Goal: Task Accomplishment & Management: Use online tool/utility

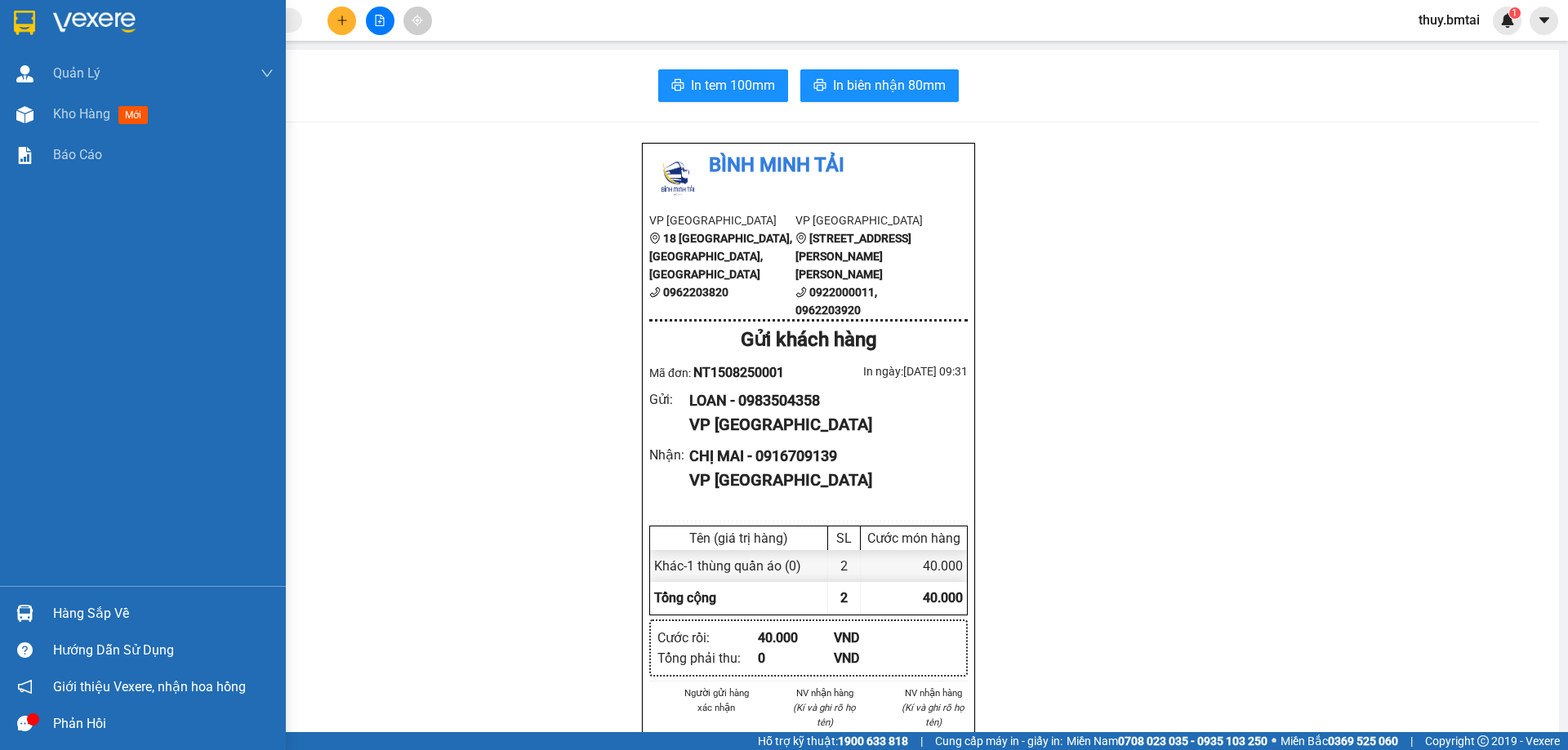
click at [116, 613] on div "Hàng sắp về" at bounding box center [164, 614] width 221 height 25
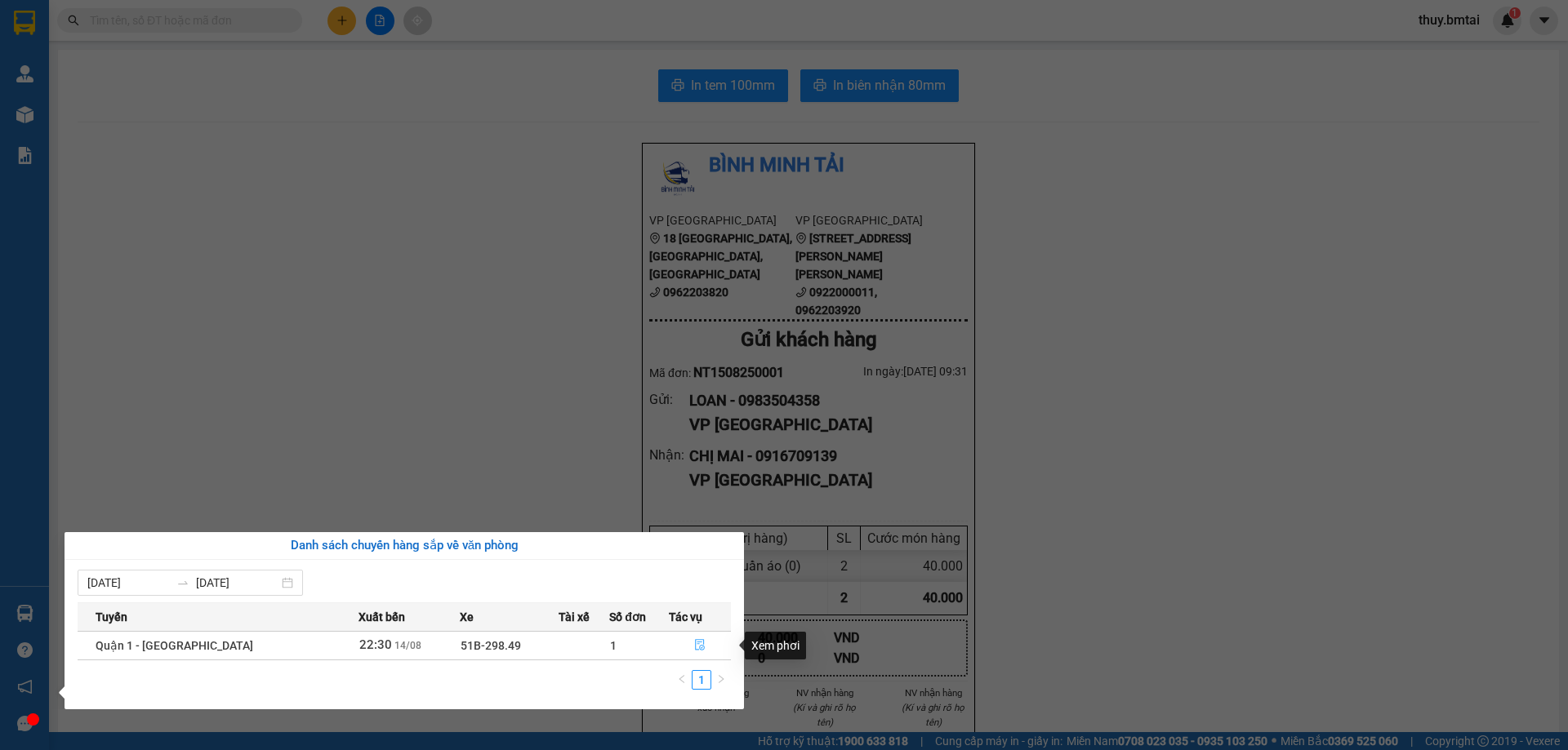
click at [703, 648] on button "button" at bounding box center [700, 645] width 61 height 26
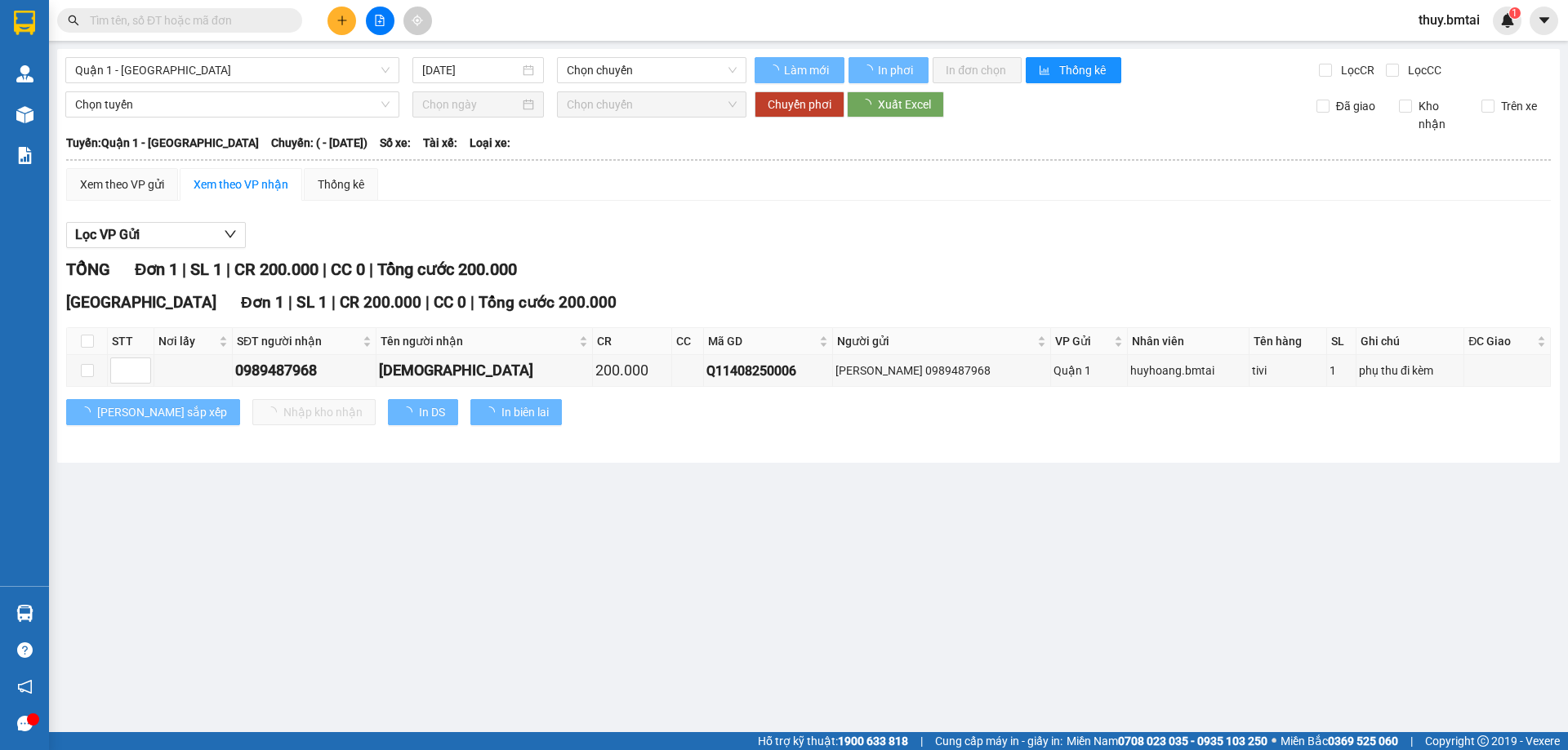
type input "[DATE]"
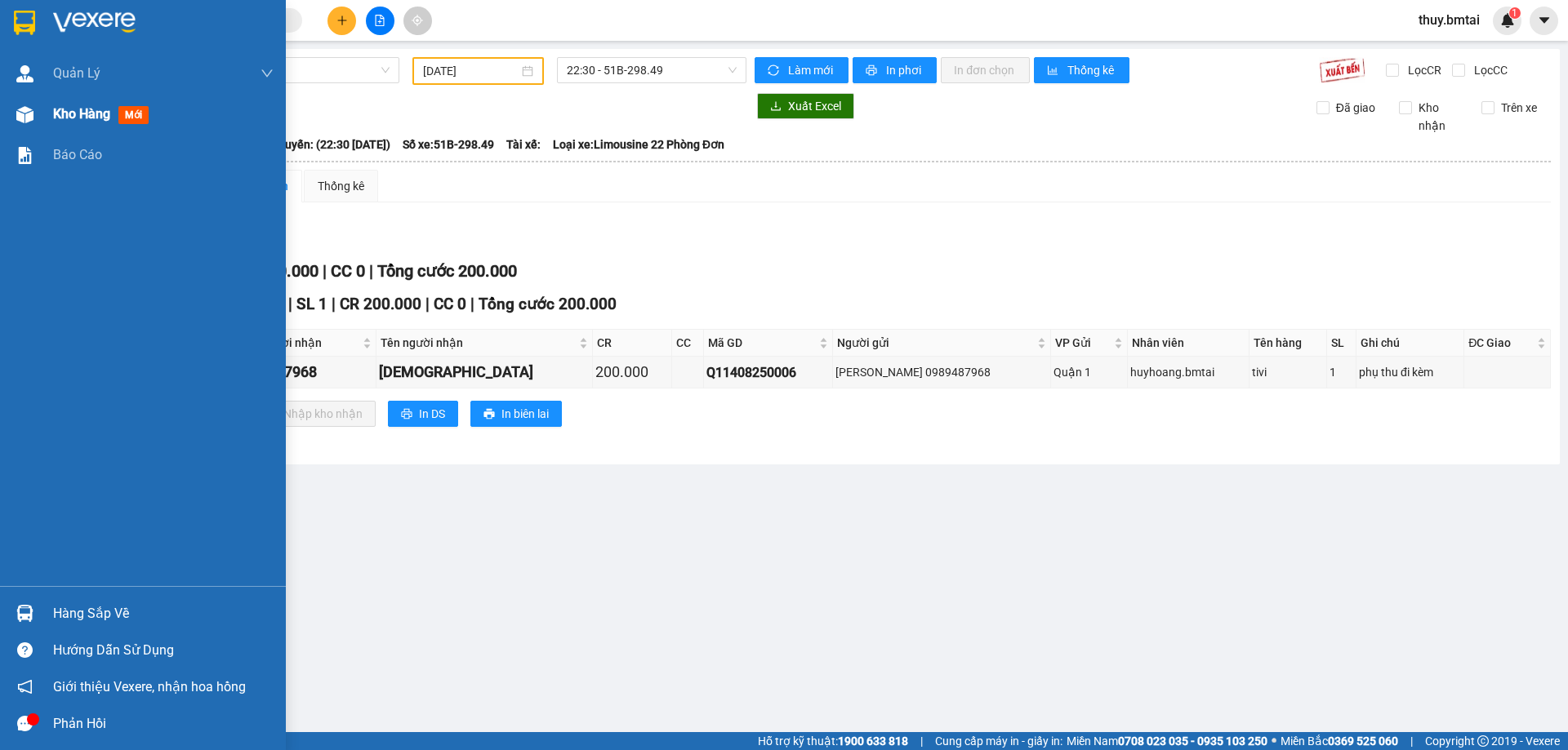
click at [106, 110] on span "Kho hàng" at bounding box center [81, 114] width 57 height 16
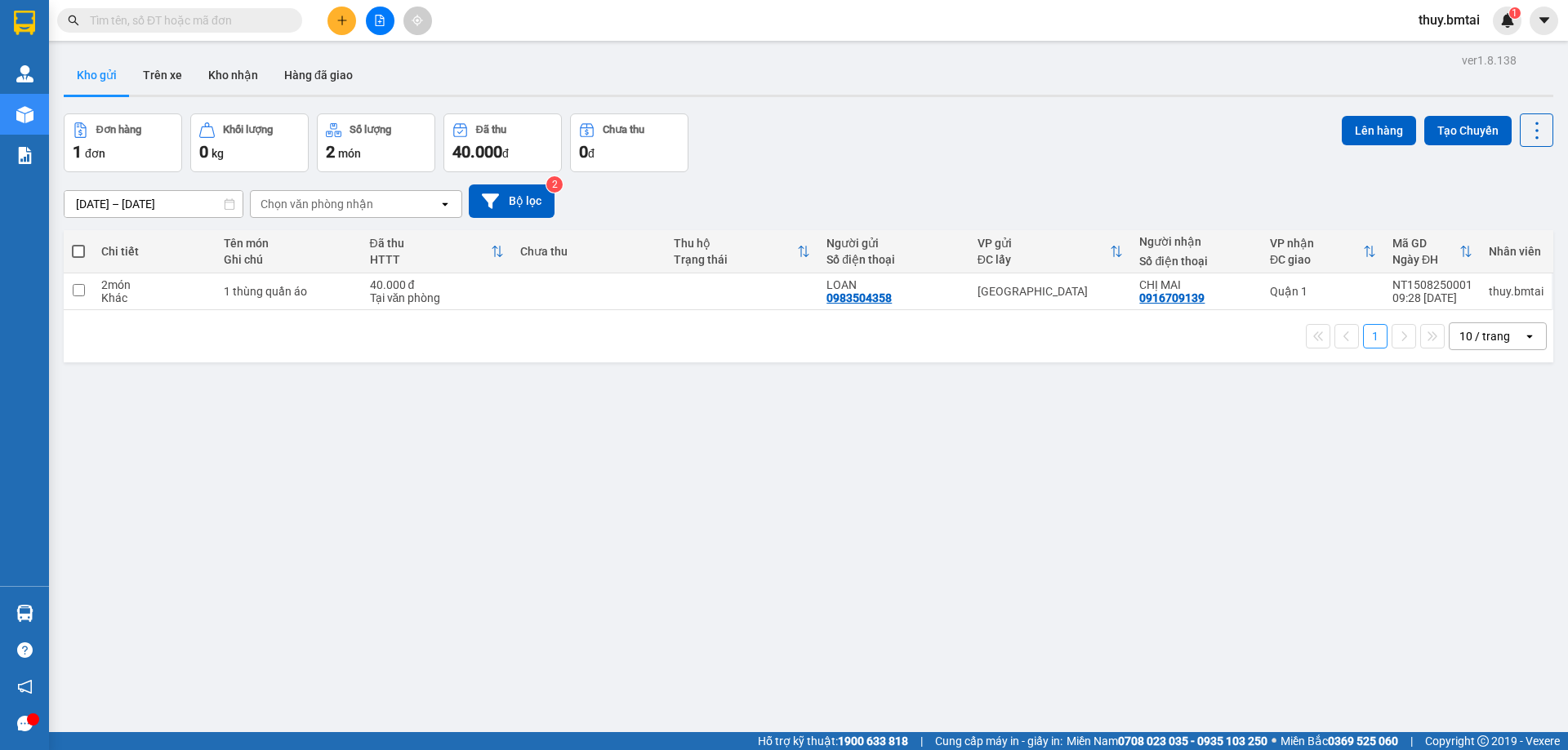
click at [77, 256] on span at bounding box center [79, 251] width 13 height 13
click at [78, 243] on input "checkbox" at bounding box center [78, 243] width 0 height 0
checkbox input "true"
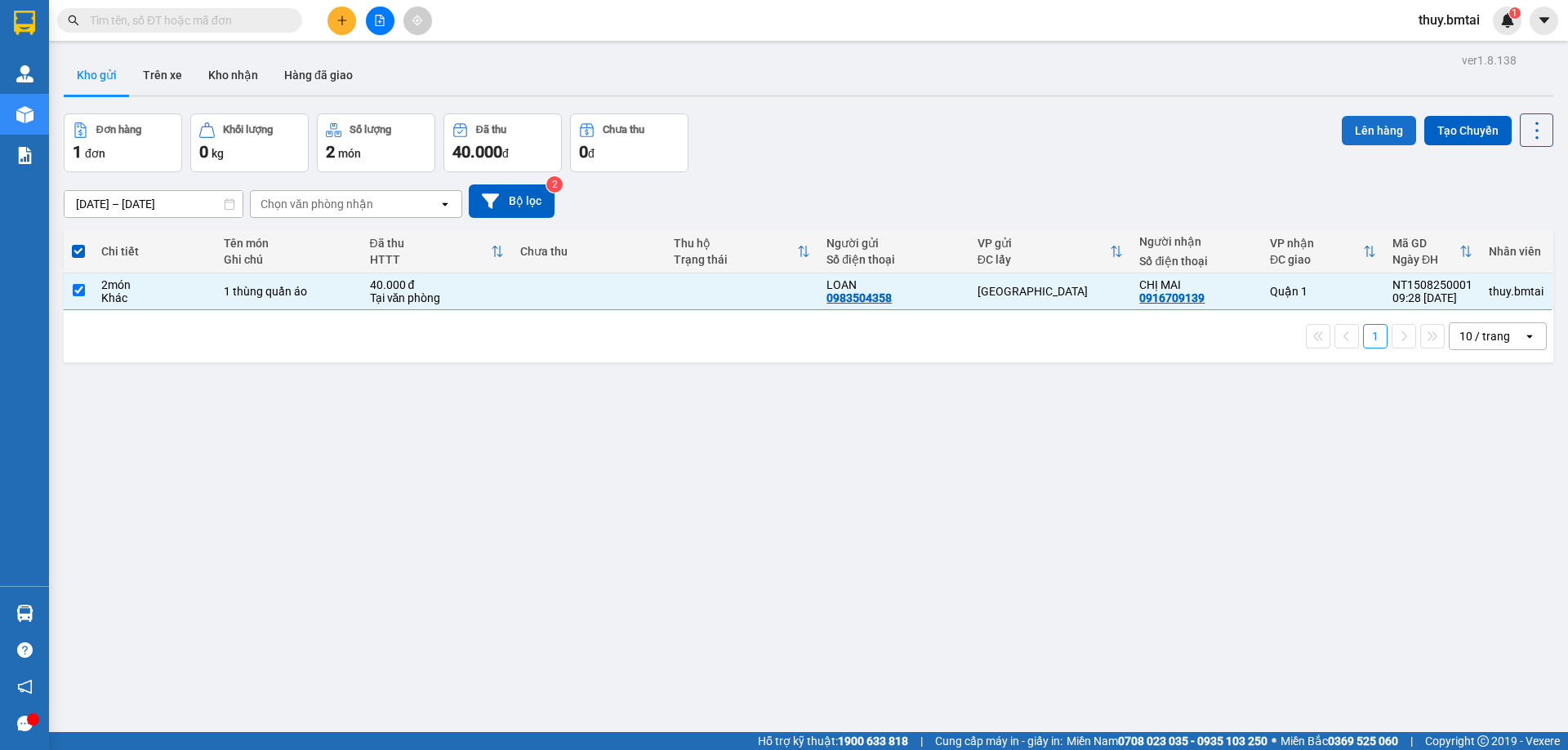
click at [1346, 132] on button "Lên hàng" at bounding box center [1380, 130] width 75 height 29
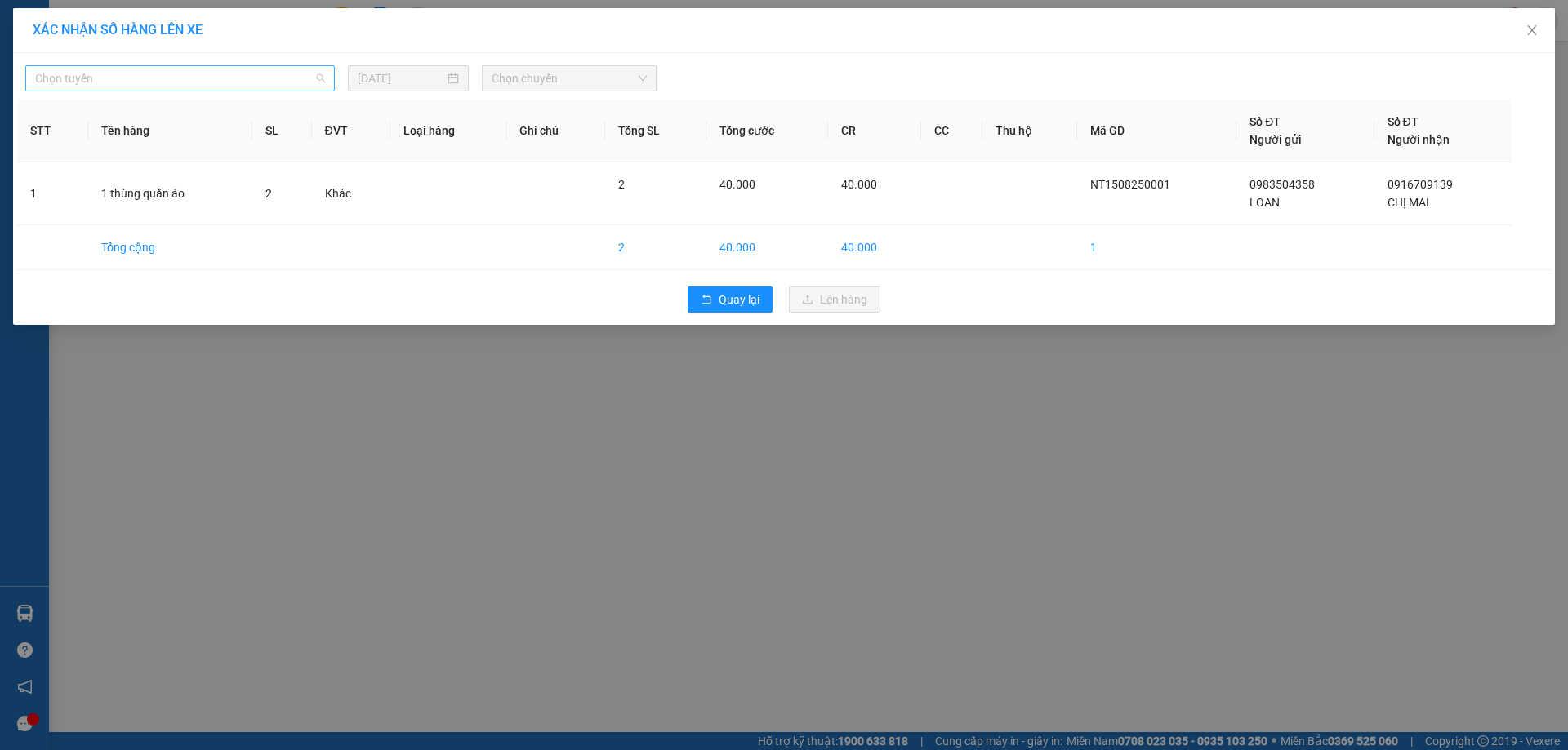
click at [116, 75] on span "Chọn tuyến" at bounding box center [179, 79] width 290 height 25
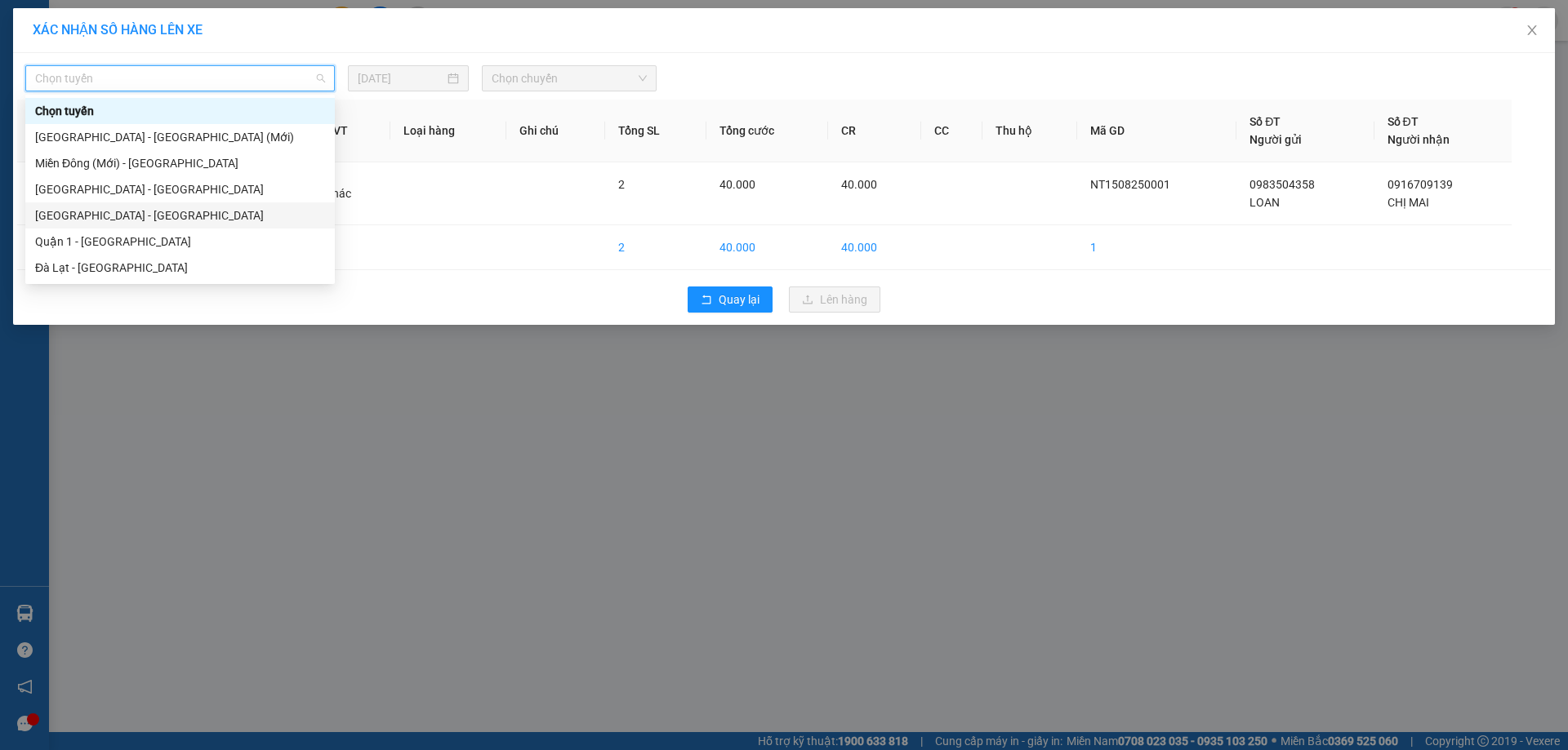
click at [150, 213] on div "[GEOGRAPHIC_DATA] - [GEOGRAPHIC_DATA]" at bounding box center [179, 216] width 290 height 18
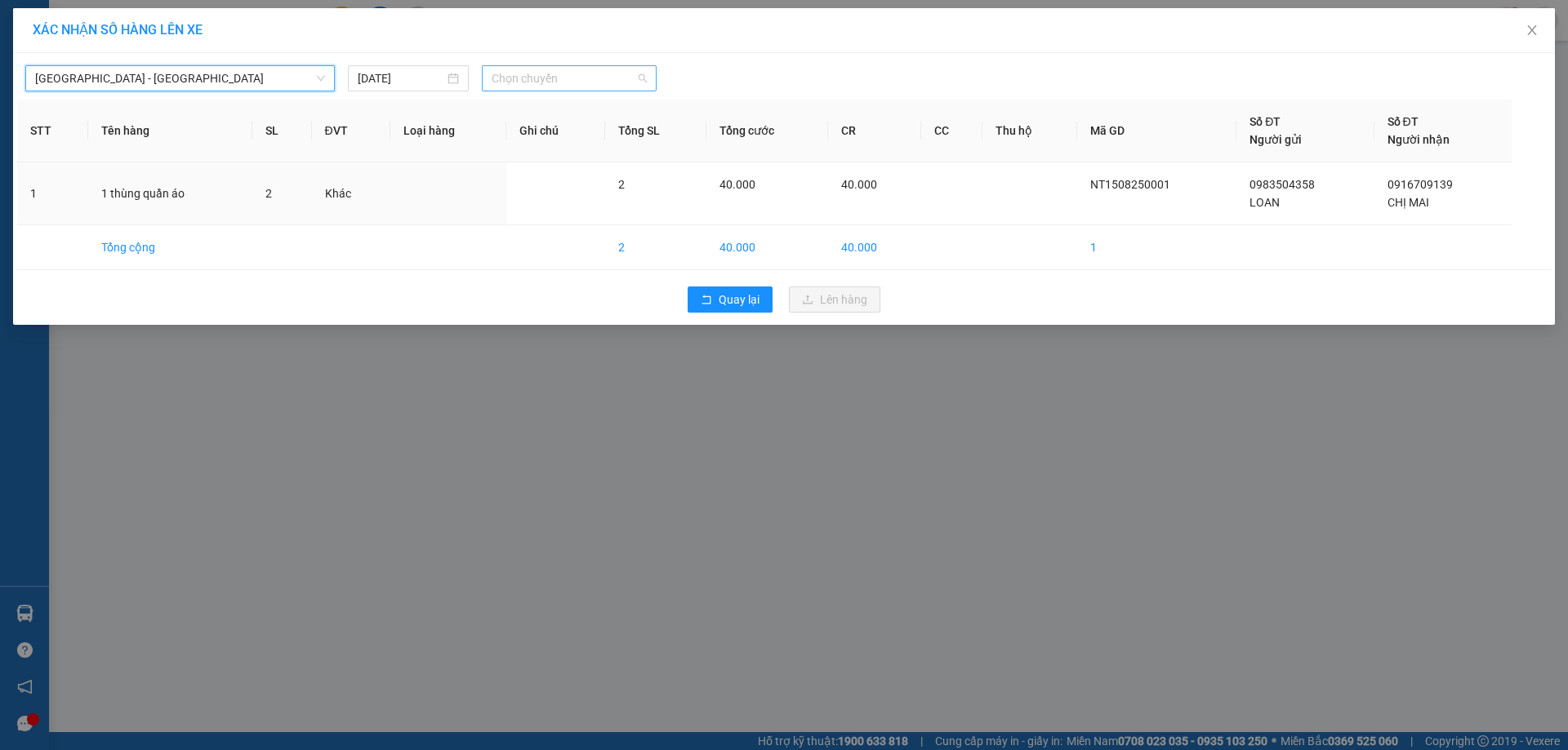
click at [564, 74] on span "Chọn chuyến" at bounding box center [569, 79] width 155 height 25
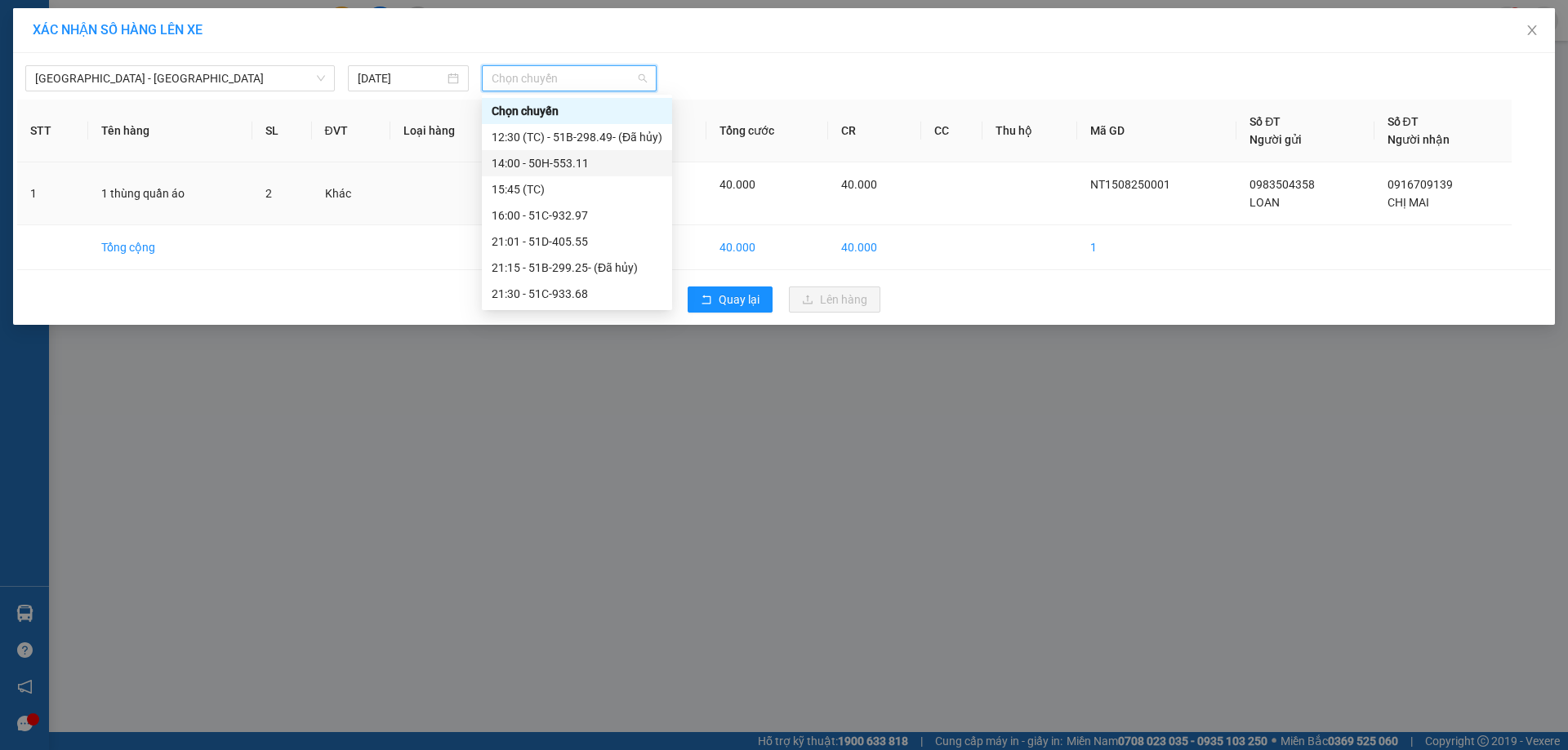
click at [581, 167] on div "14:00 - 50H-553.11" at bounding box center [577, 163] width 171 height 18
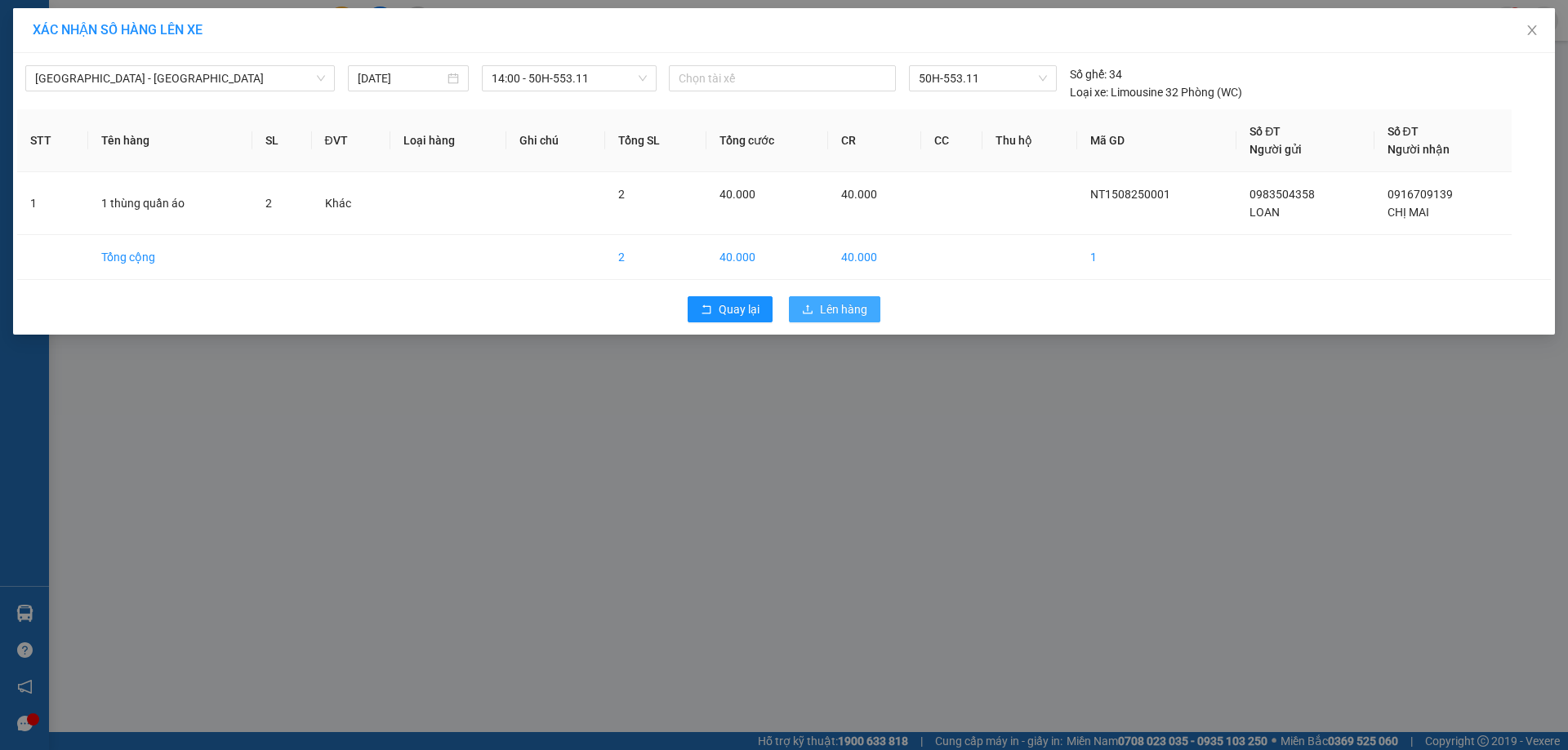
click at [835, 308] on span "Lên hàng" at bounding box center [843, 309] width 47 height 18
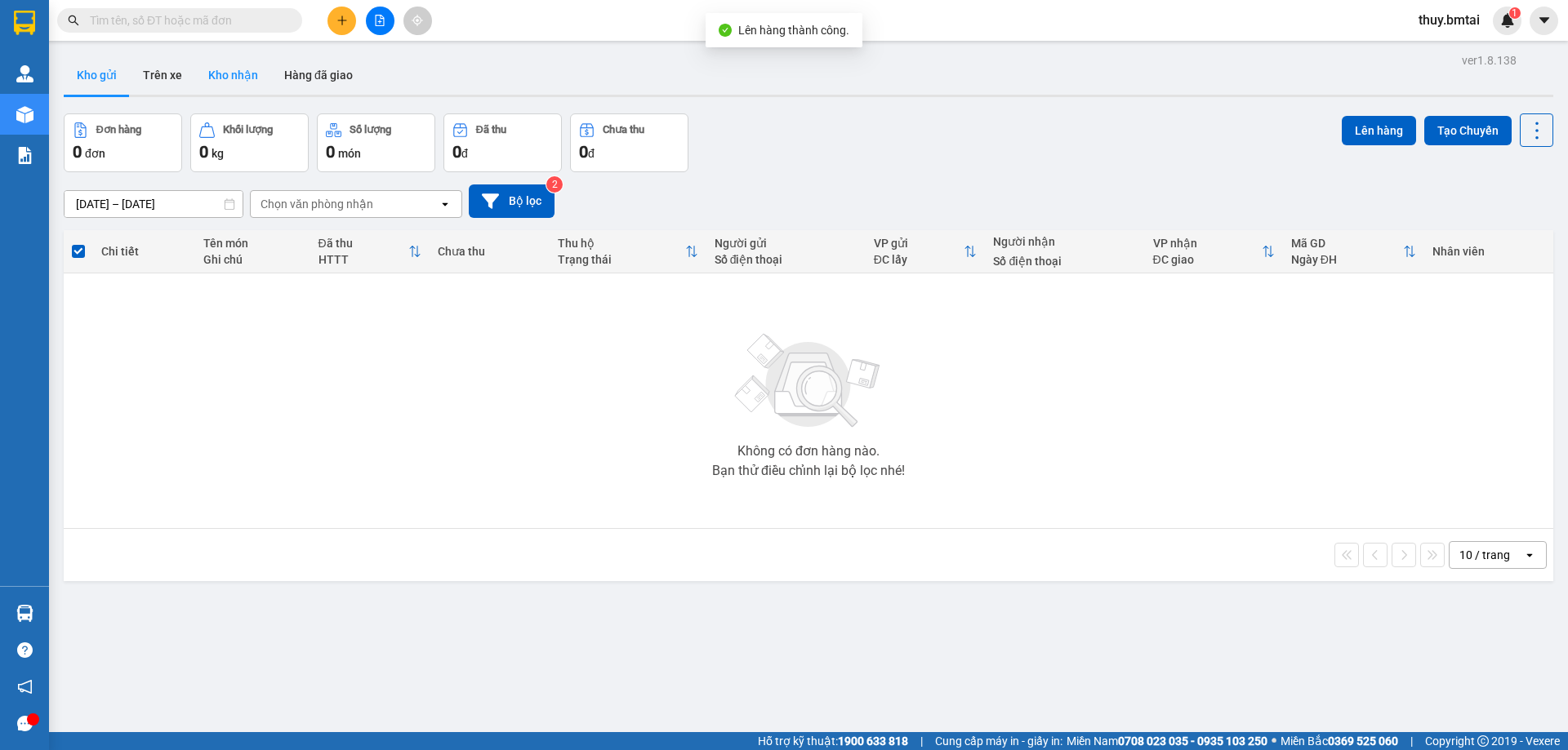
click at [244, 73] on button "Kho nhận" at bounding box center [233, 75] width 76 height 39
